Goal: Task Accomplishment & Management: Manage account settings

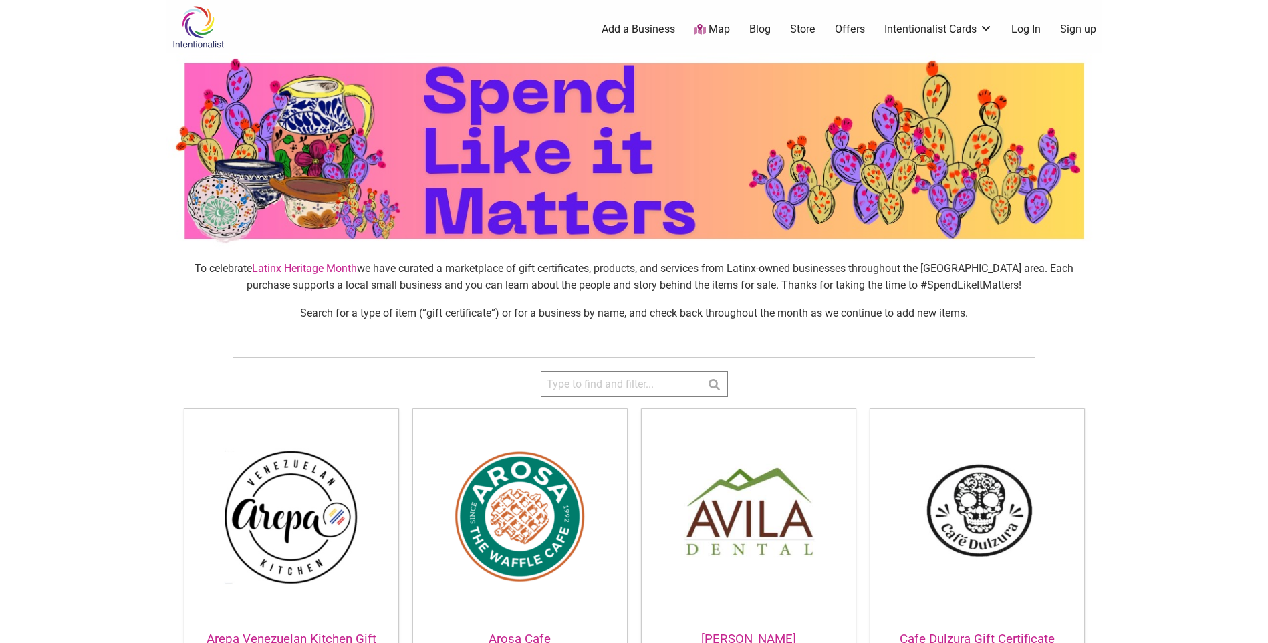
click at [1031, 31] on link "Log In" at bounding box center [1026, 29] width 29 height 15
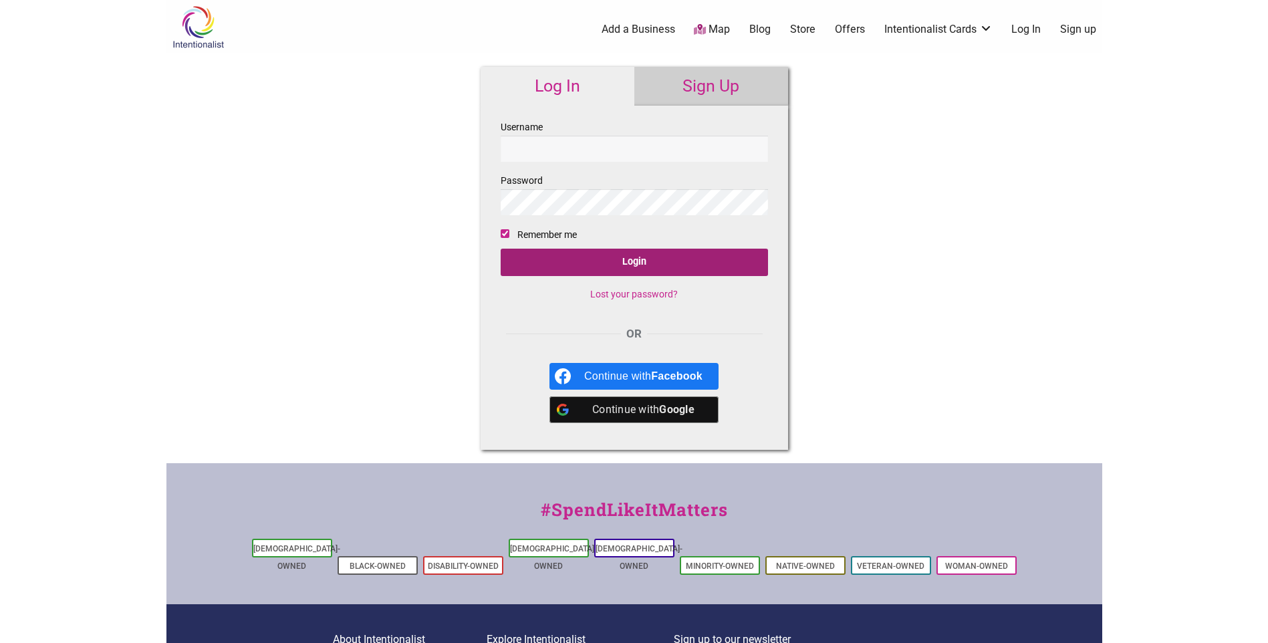
type input "[EMAIL_ADDRESS][DOMAIN_NAME]"
click at [621, 260] on input "Login" at bounding box center [634, 262] width 267 height 27
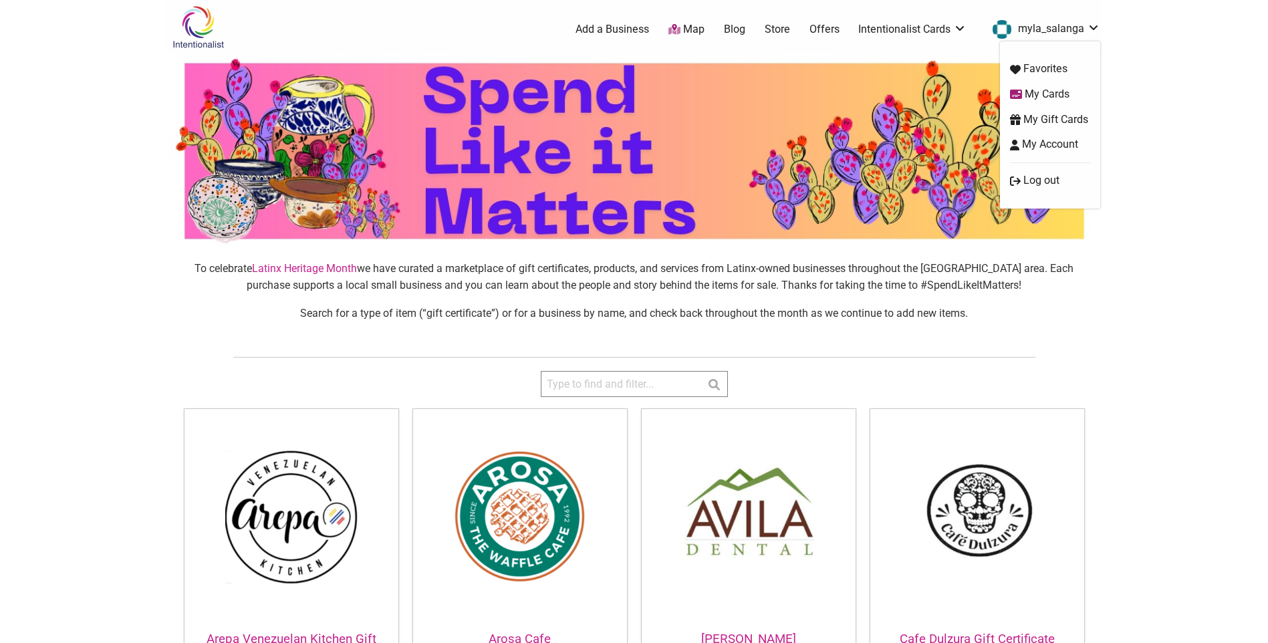
click at [1052, 92] on link "My Cards" at bounding box center [1050, 94] width 80 height 15
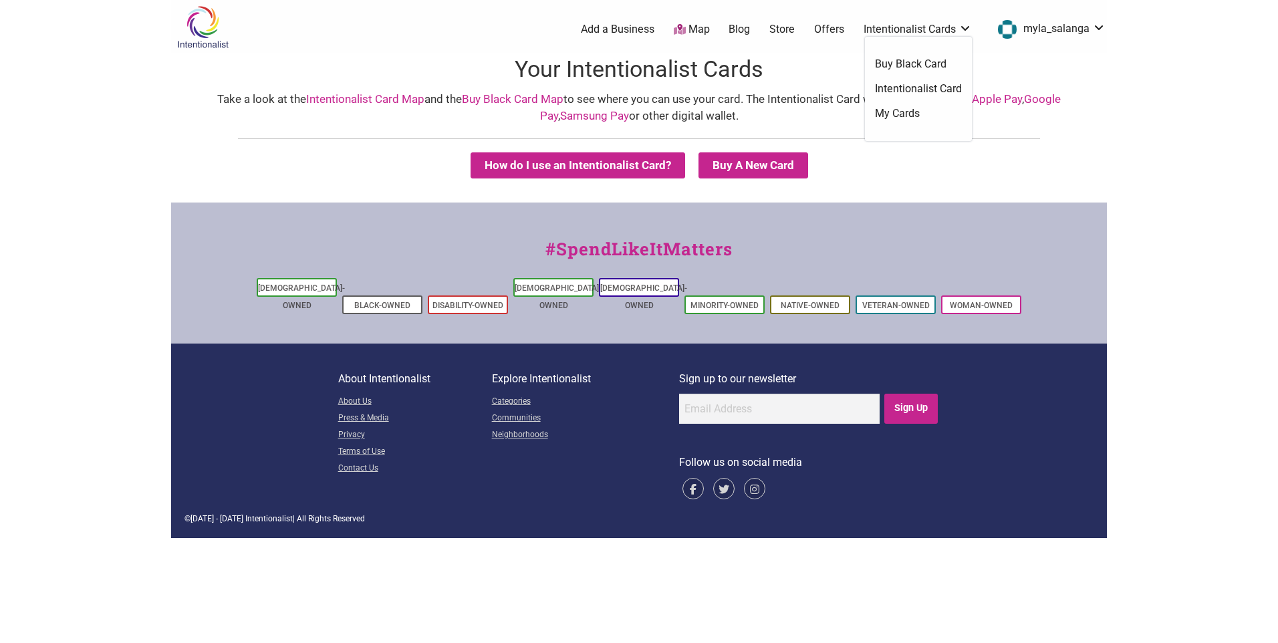
click at [913, 114] on link "My Cards" at bounding box center [918, 113] width 87 height 15
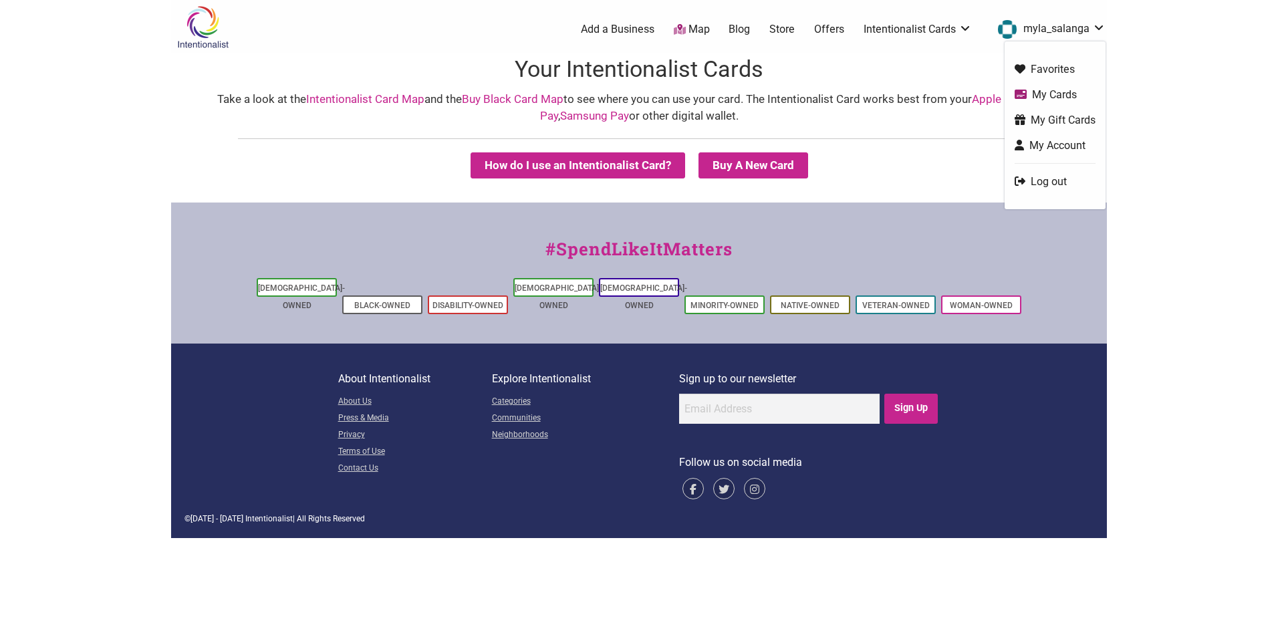
click at [1057, 118] on link "My Gift Cards" at bounding box center [1055, 119] width 81 height 15
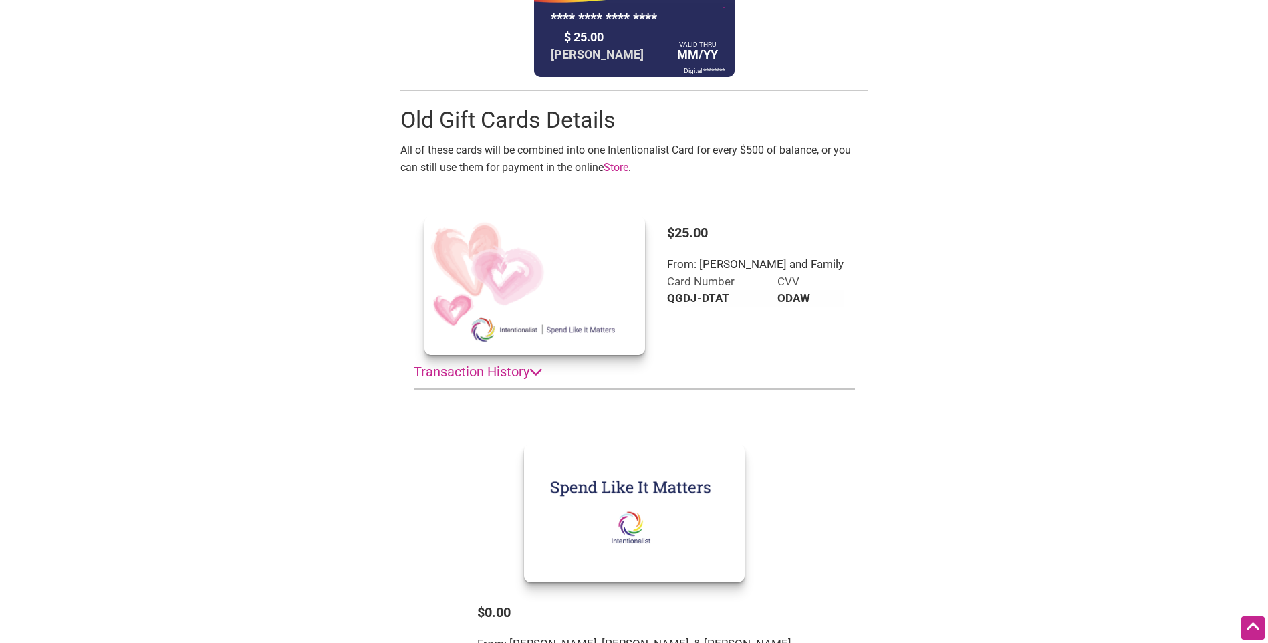
scroll to position [443, 0]
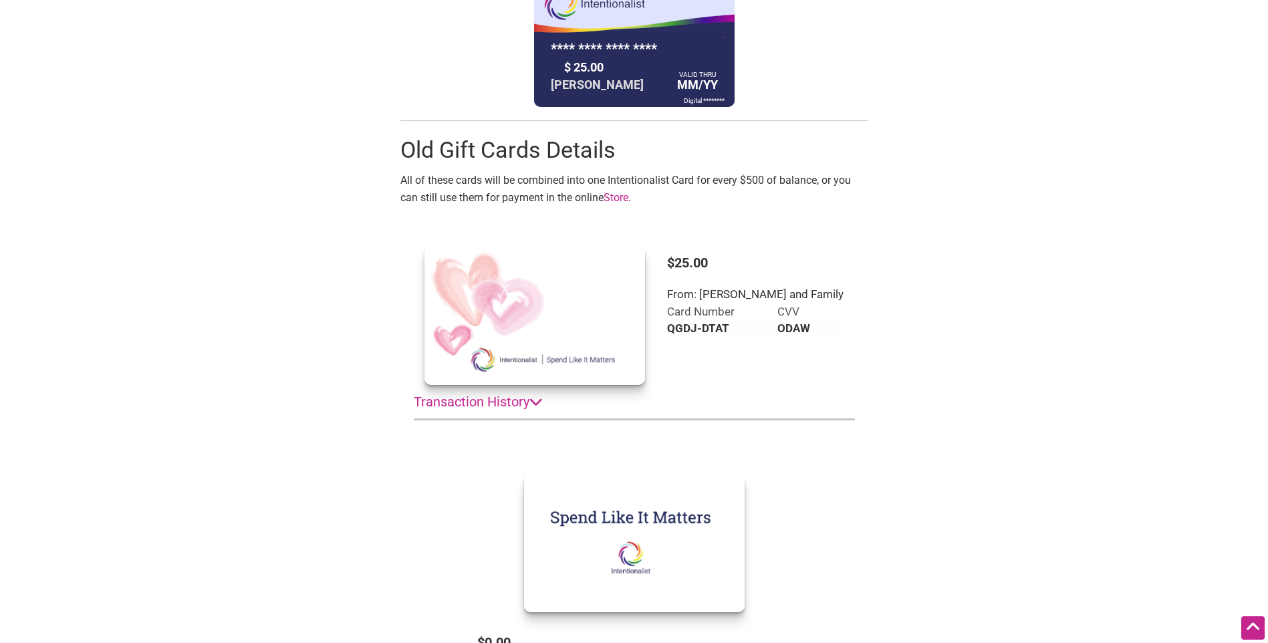
click at [536, 399] on icon at bounding box center [536, 401] width 13 height 13
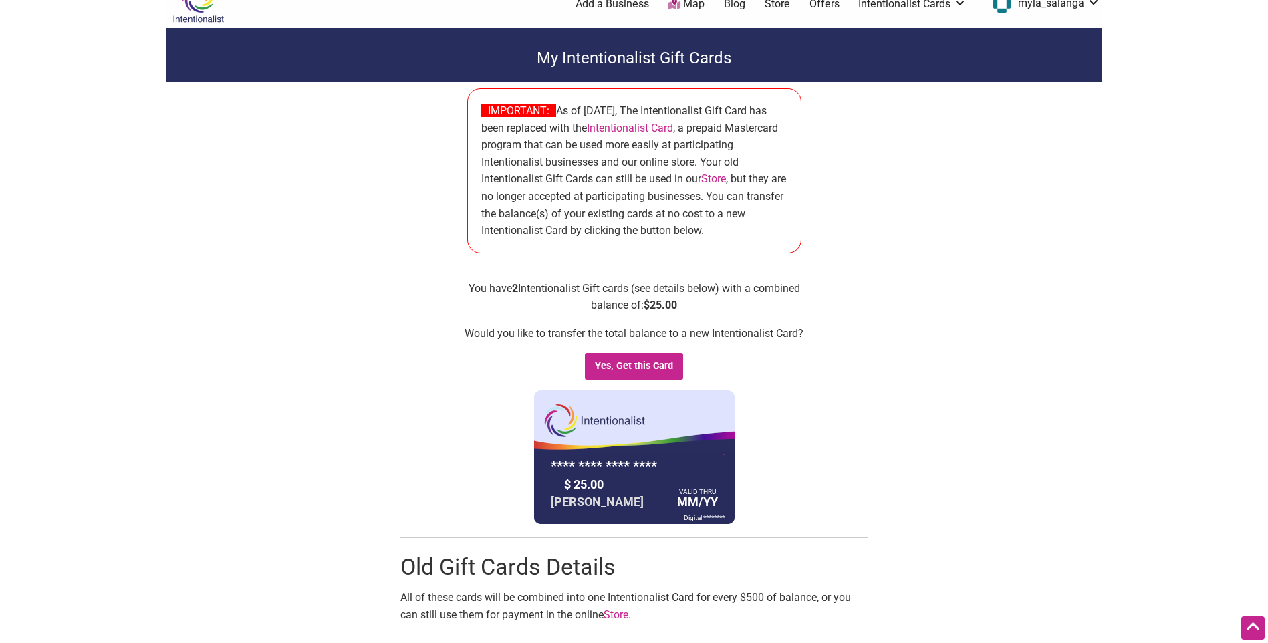
scroll to position [0, 0]
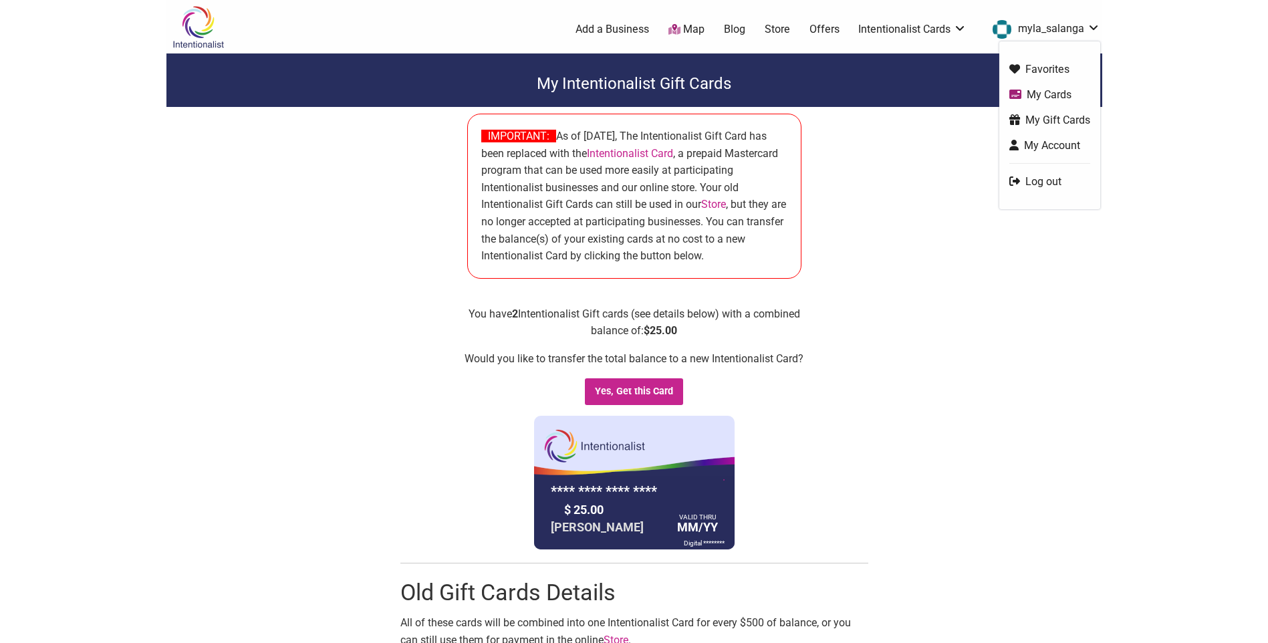
click at [1034, 180] on link "Log out" at bounding box center [1050, 181] width 81 height 15
